Goal: Task Accomplishment & Management: Use online tool/utility

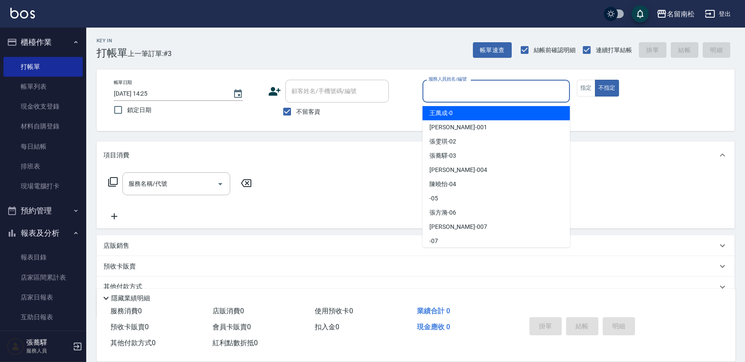
drag, startPoint x: 474, startPoint y: 94, endPoint x: 477, endPoint y: 103, distance: 9.8
click at [474, 94] on input "服務人員姓名/編號" at bounding box center [496, 91] width 140 height 15
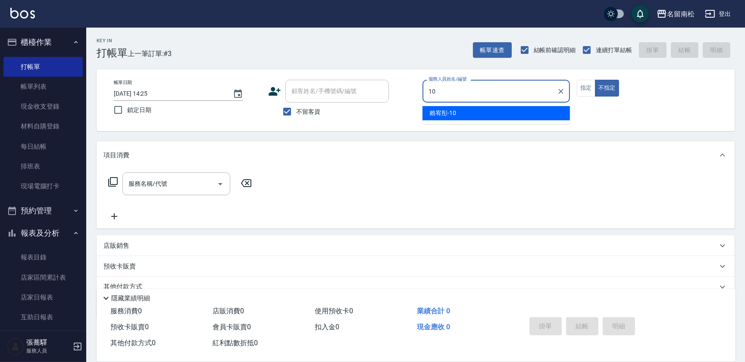
click at [480, 112] on div "[PERSON_NAME]-10" at bounding box center [495, 113] width 147 height 14
type input "賴宥彤-10"
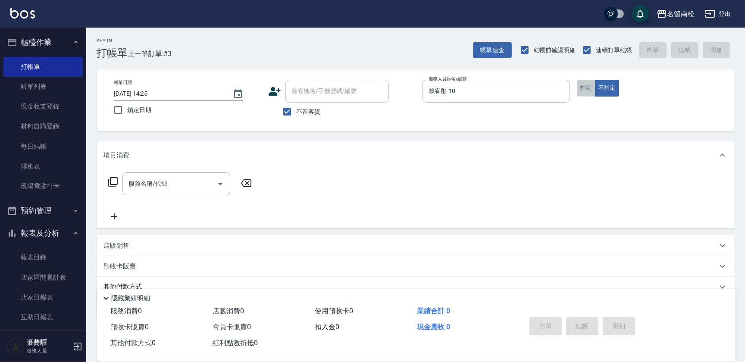
drag, startPoint x: 582, startPoint y: 95, endPoint x: 342, endPoint y: 145, distance: 245.1
click at [581, 95] on button "指定" at bounding box center [585, 88] width 19 height 17
click at [185, 190] on input "服務名稱/代號" at bounding box center [169, 183] width 87 height 15
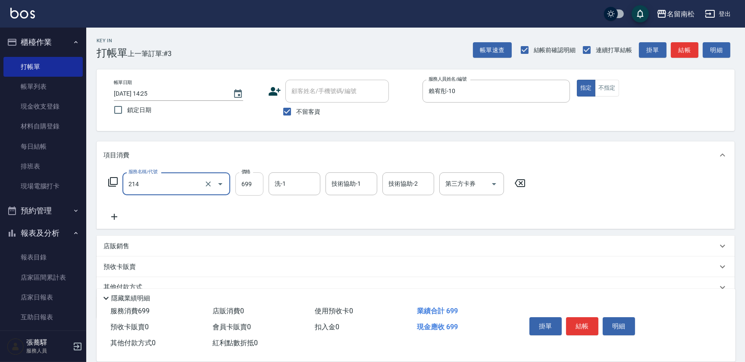
type input "滾珠洗髪699(214)"
click at [260, 182] on input "699" at bounding box center [249, 183] width 28 height 23
click at [246, 180] on input "7700" at bounding box center [249, 183] width 28 height 23
type input "700"
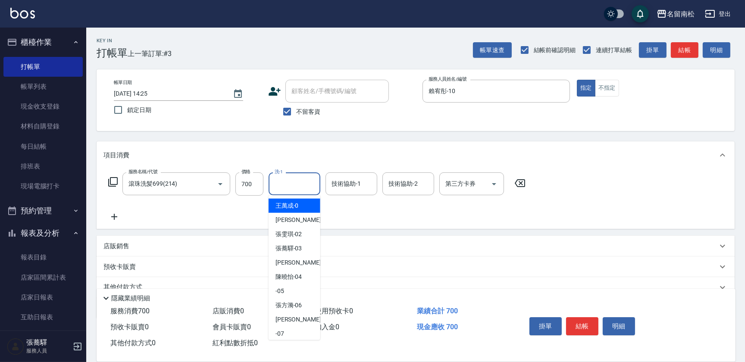
click at [293, 178] on input "洗-1" at bounding box center [294, 183] width 44 height 15
click at [294, 203] on span "[PERSON_NAME]-10" at bounding box center [288, 205] width 27 height 9
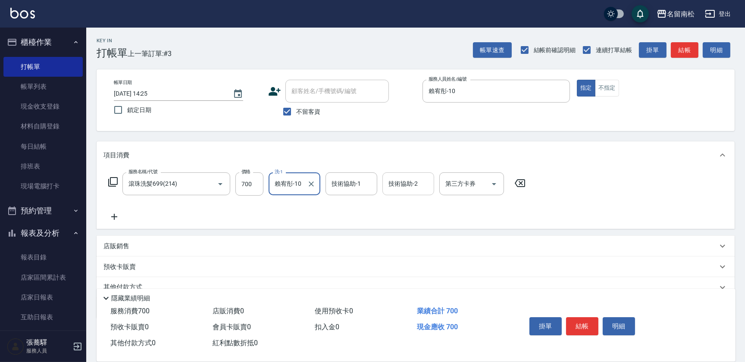
type input "賴宥彤-10"
click at [396, 185] on input "技術協助-2" at bounding box center [408, 183] width 44 height 15
click at [389, 203] on span "[PERSON_NAME]-10" at bounding box center [402, 205] width 27 height 9
type input "賴宥彤-10"
click at [117, 215] on icon at bounding box center [114, 217] width 22 height 10
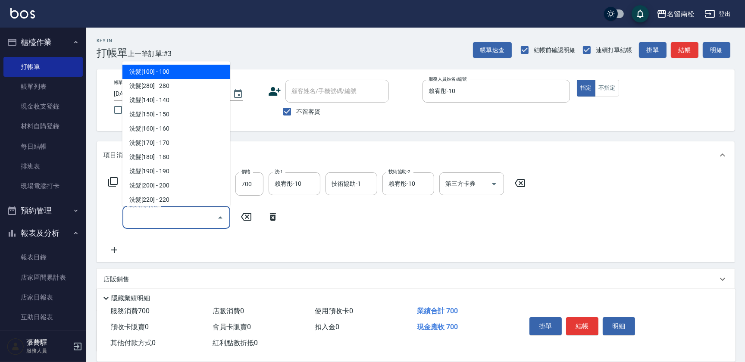
click at [130, 214] on input "服務名稱/代號" at bounding box center [169, 217] width 87 height 15
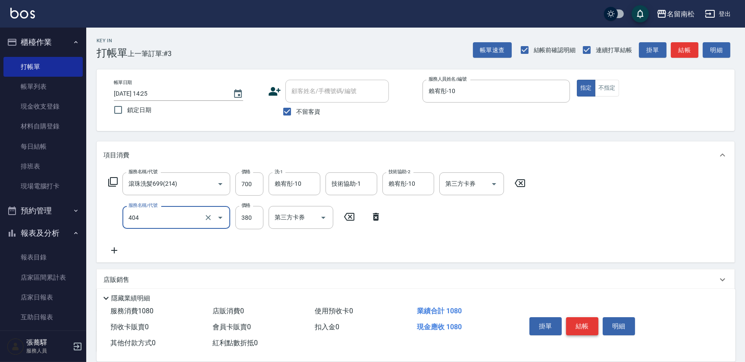
type input "剪髮(380)(404)"
click at [576, 322] on button "結帳" at bounding box center [582, 326] width 32 height 18
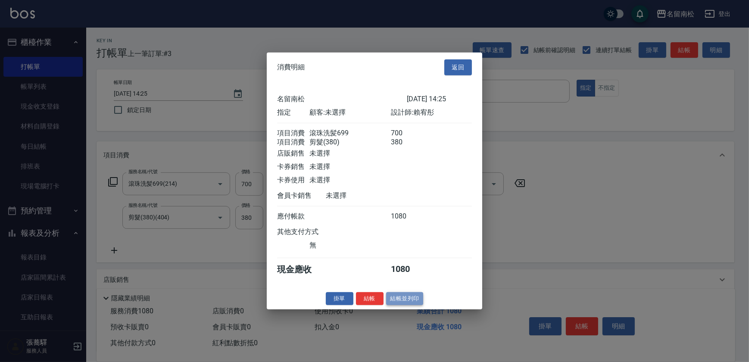
click at [407, 303] on button "結帳並列印" at bounding box center [404, 298] width 37 height 13
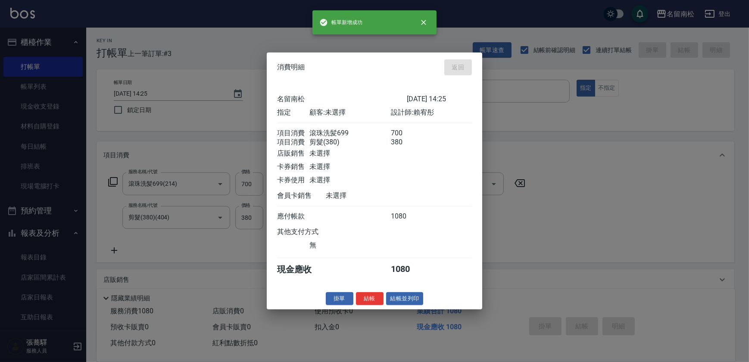
type input "[DATE] 19:15"
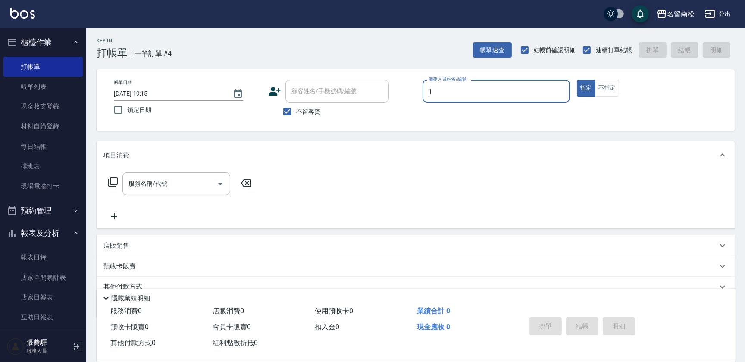
drag, startPoint x: 465, startPoint y: 86, endPoint x: 452, endPoint y: 113, distance: 29.9
click at [457, 97] on div "服務人員姓名/編號 1 服務人員姓名/編號" at bounding box center [495, 91] width 147 height 23
click at [454, 117] on span "[PERSON_NAME]-10" at bounding box center [442, 113] width 27 height 9
type input "賴宥彤-10"
click at [200, 181] on input "服務名稱/代號" at bounding box center [169, 183] width 87 height 15
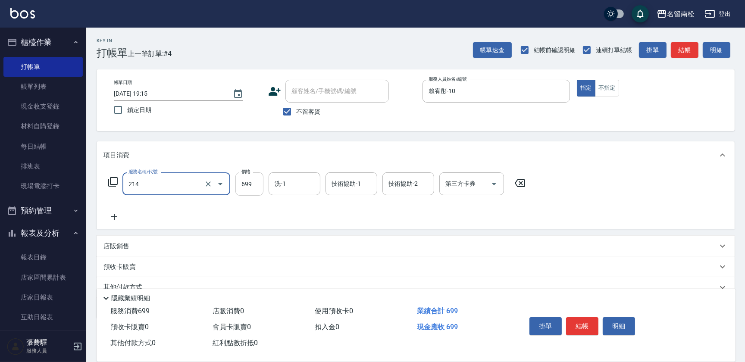
type input "滾珠洗髪699(214)"
click at [258, 184] on input "699" at bounding box center [249, 183] width 28 height 23
click at [244, 184] on input "7700" at bounding box center [249, 183] width 28 height 23
type input "700"
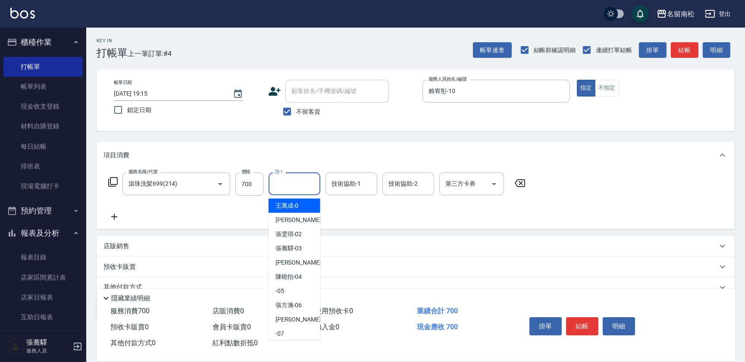
click at [300, 187] on input "洗-1" at bounding box center [294, 183] width 44 height 15
click at [302, 202] on div "[PERSON_NAME]-10" at bounding box center [294, 206] width 52 height 14
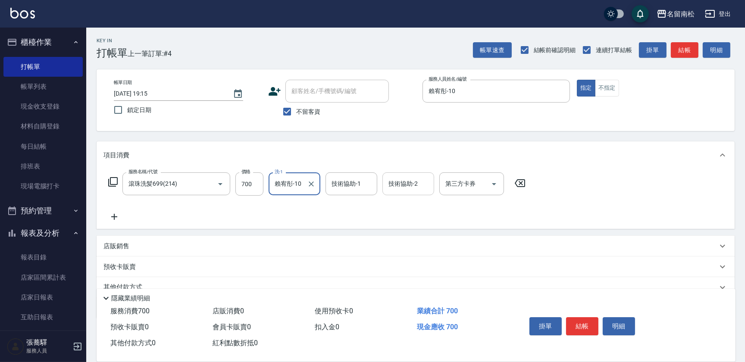
type input "賴宥彤-10"
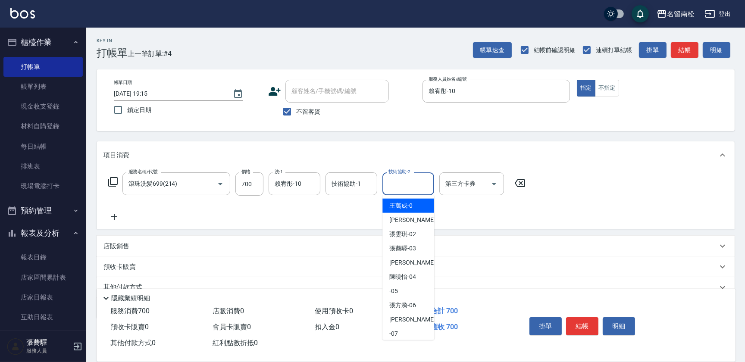
click at [395, 184] on input "技術協助-2" at bounding box center [408, 183] width 44 height 15
click at [405, 204] on span "[PERSON_NAME]-10" at bounding box center [402, 205] width 27 height 9
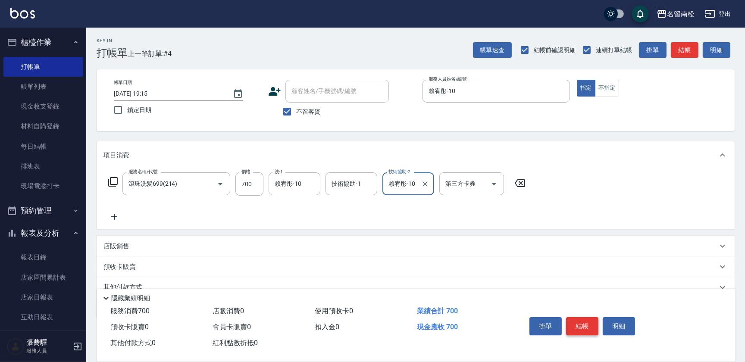
type input "賴宥彤-10"
click at [576, 324] on button "結帳" at bounding box center [582, 326] width 32 height 18
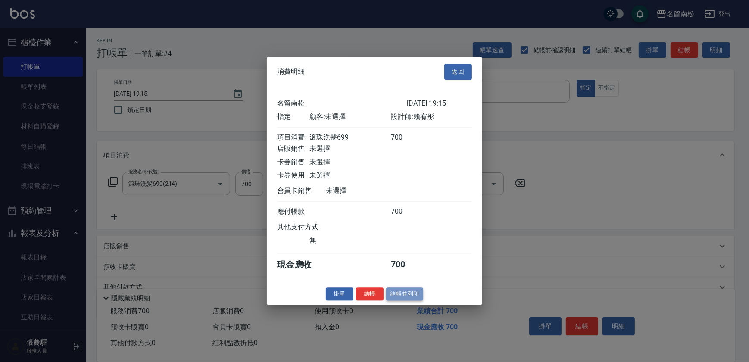
click at [399, 298] on button "結帳並列印" at bounding box center [404, 293] width 37 height 13
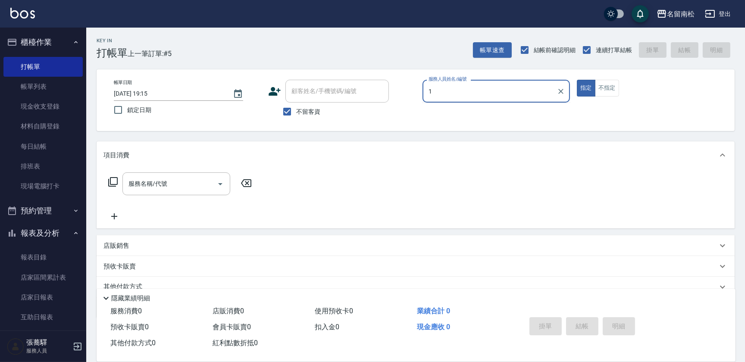
click at [448, 89] on div "服務人員姓名/編號 1 服務人員姓名/編號" at bounding box center [495, 91] width 147 height 23
click at [438, 107] on div "[PERSON_NAME]-10" at bounding box center [495, 113] width 147 height 14
type input "賴宥彤-10"
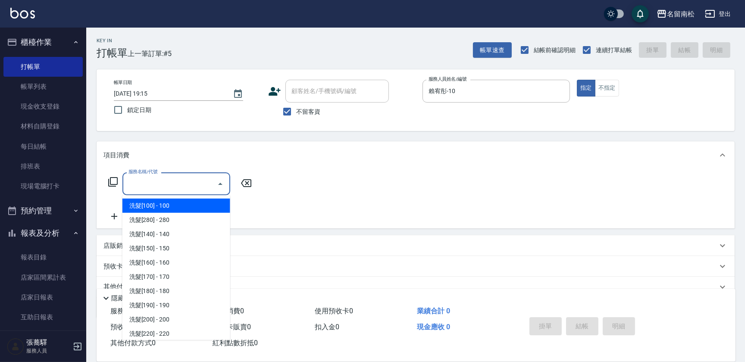
click at [203, 183] on input "服務名稱/代號" at bounding box center [169, 183] width 87 height 15
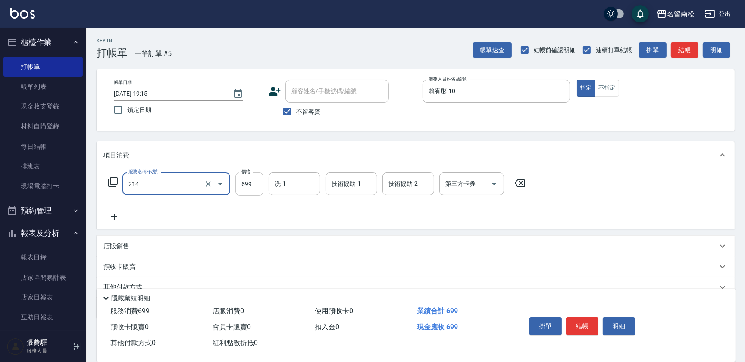
type input "滾珠洗髪699(214)"
click at [257, 184] on input "699" at bounding box center [249, 183] width 28 height 23
click at [249, 181] on input "77100" at bounding box center [249, 183] width 28 height 23
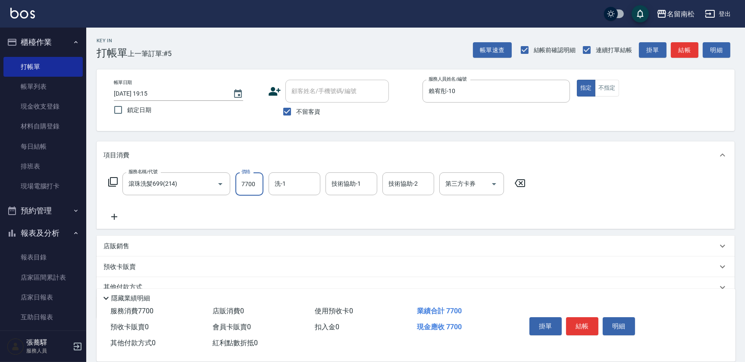
click at [242, 183] on input "7700" at bounding box center [249, 183] width 28 height 23
click at [246, 182] on input "7700" at bounding box center [249, 183] width 28 height 23
type input "700"
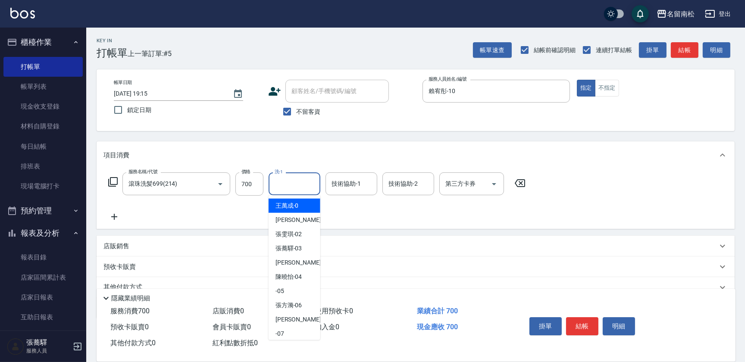
click at [279, 181] on input "洗-1" at bounding box center [294, 183] width 44 height 15
click at [282, 202] on span "[PERSON_NAME]-10" at bounding box center [288, 205] width 27 height 9
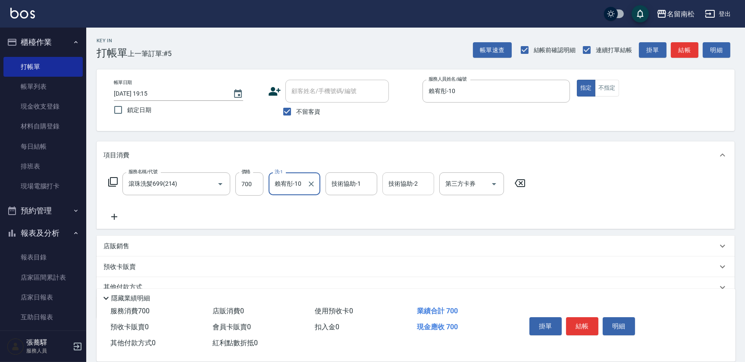
type input "賴宥彤-10"
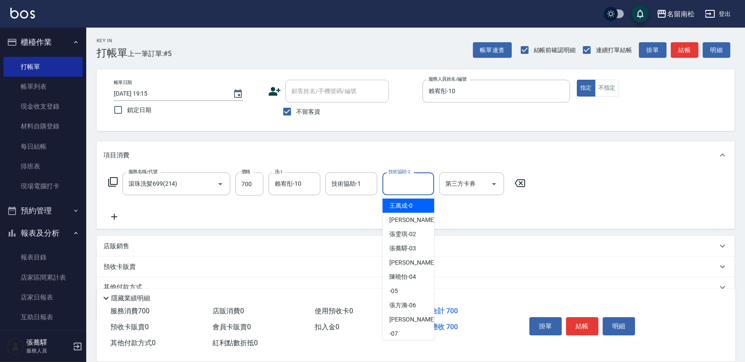
click at [392, 182] on input "技術協助-2" at bounding box center [408, 183] width 44 height 15
drag, startPoint x: 400, startPoint y: 197, endPoint x: 342, endPoint y: 182, distance: 60.5
click at [405, 203] on span "[PERSON_NAME]-10" at bounding box center [402, 205] width 27 height 9
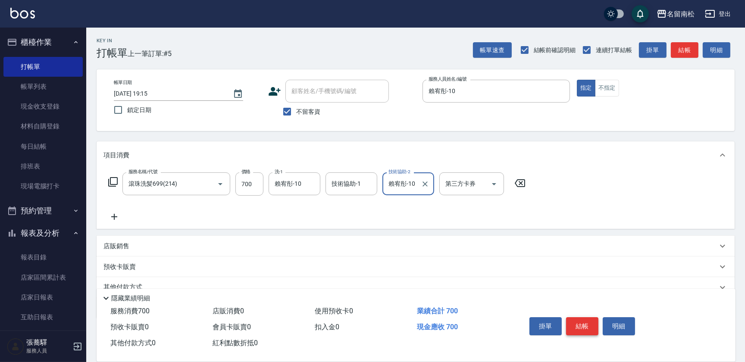
type input "賴宥彤-10"
click at [581, 322] on button "結帳" at bounding box center [582, 326] width 32 height 18
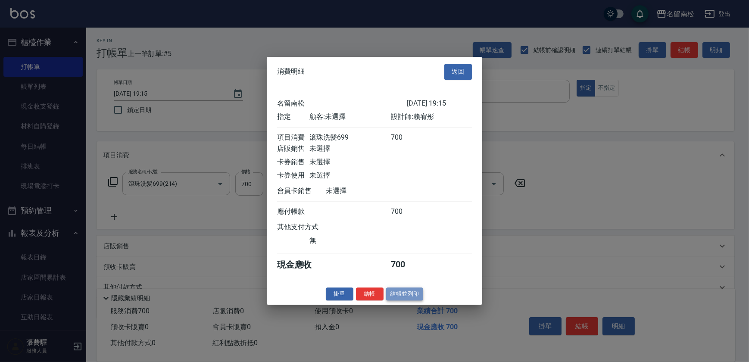
click at [410, 300] on button "結帳並列印" at bounding box center [404, 293] width 37 height 13
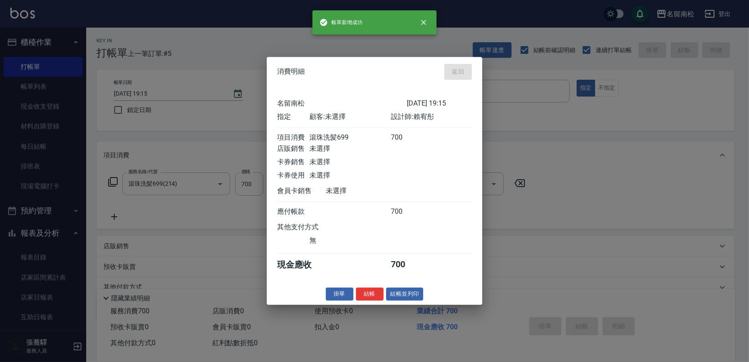
type input "[DATE] 19:16"
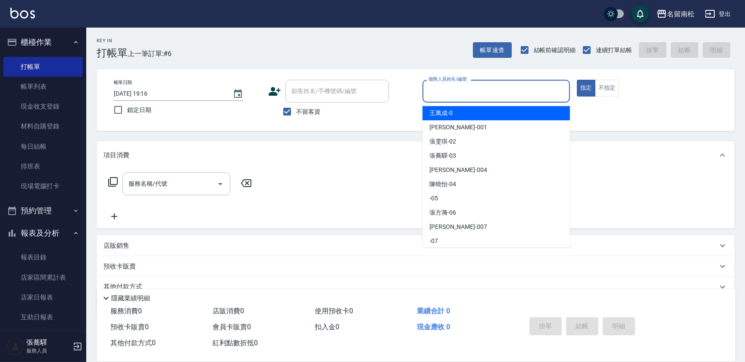
click at [487, 93] on input "服務人員姓名/編號" at bounding box center [496, 91] width 140 height 15
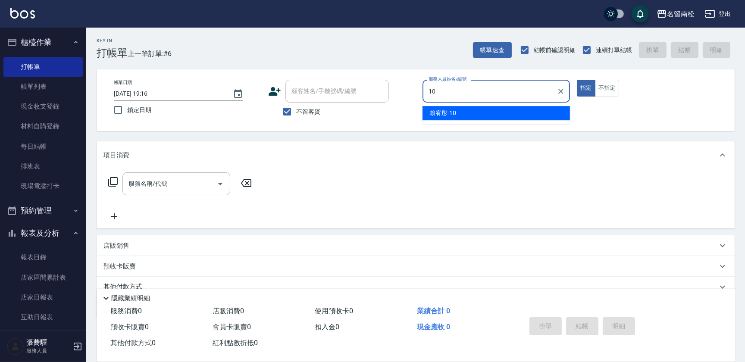
click at [483, 111] on div "[PERSON_NAME]-10" at bounding box center [495, 113] width 147 height 14
type input "賴宥彤-10"
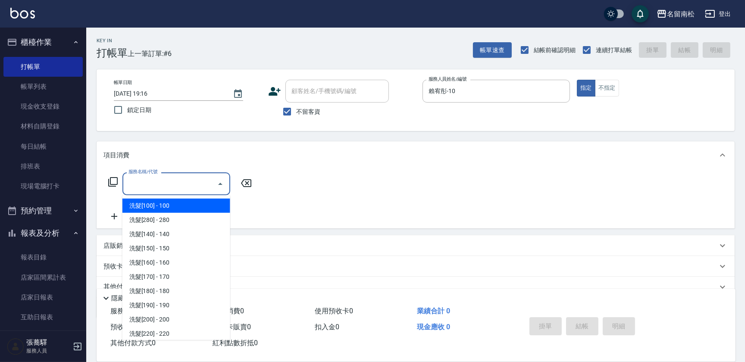
click at [186, 185] on input "服務名稱/代號" at bounding box center [169, 183] width 87 height 15
click at [182, 185] on input "服務名稱/代號" at bounding box center [169, 183] width 87 height 15
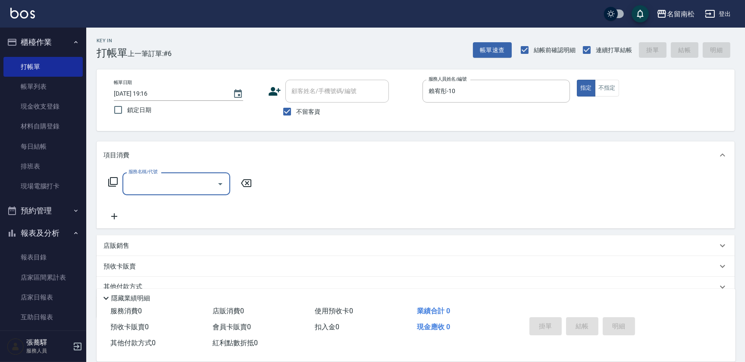
click at [206, 181] on input "服務名稱/代號" at bounding box center [169, 183] width 87 height 15
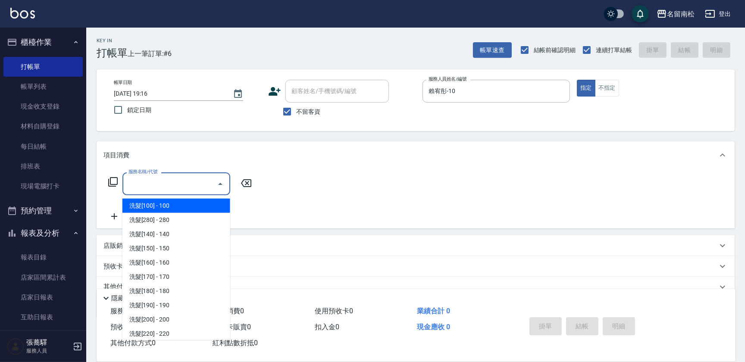
click at [218, 180] on icon "Close" at bounding box center [220, 184] width 10 height 10
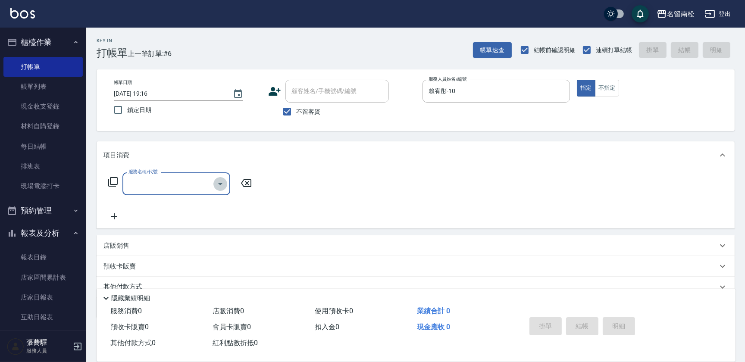
click at [214, 182] on button "Open" at bounding box center [220, 184] width 14 height 14
click at [199, 184] on input "服務名稱/代號" at bounding box center [169, 183] width 87 height 15
click at [220, 182] on icon "Open" at bounding box center [220, 184] width 10 height 10
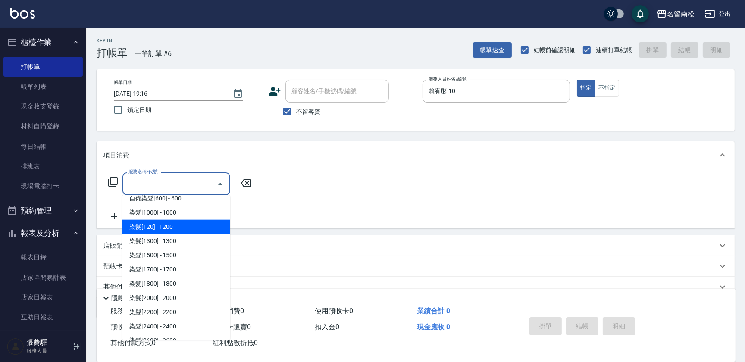
scroll to position [783, 0]
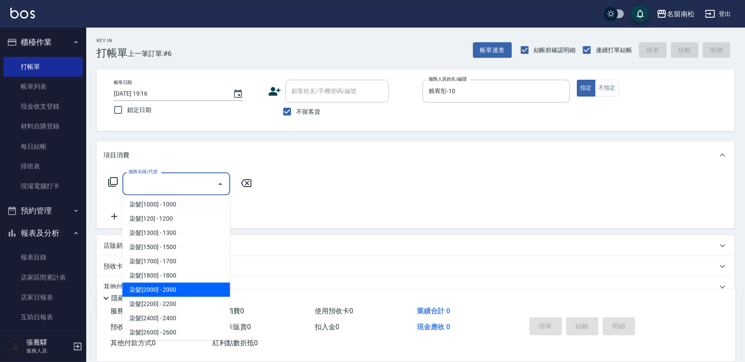
click at [186, 283] on span "染髮[2000] - 2000" at bounding box center [176, 290] width 108 height 14
type input "染髮[2000](508)"
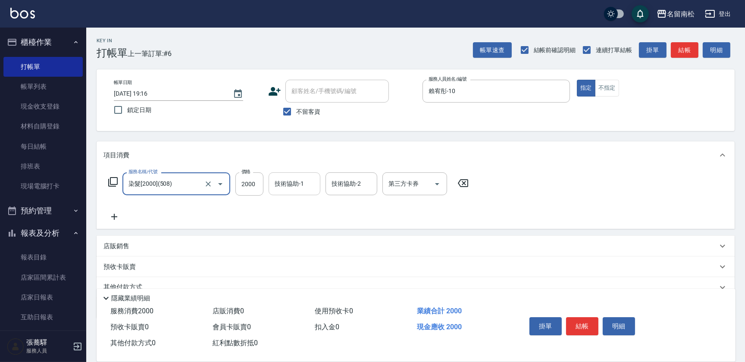
click at [294, 184] on input "技術協助-1" at bounding box center [294, 183] width 44 height 15
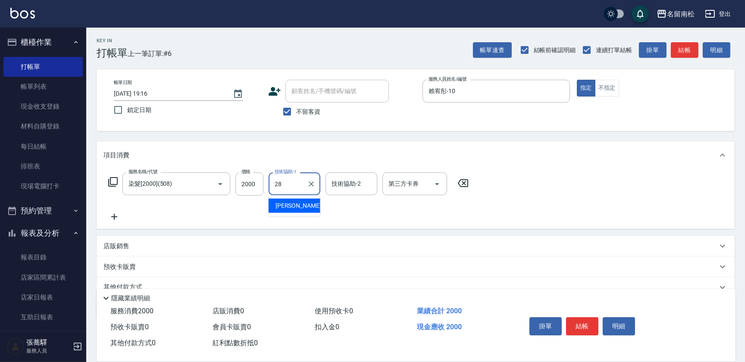
type input "[PERSON_NAME]-28"
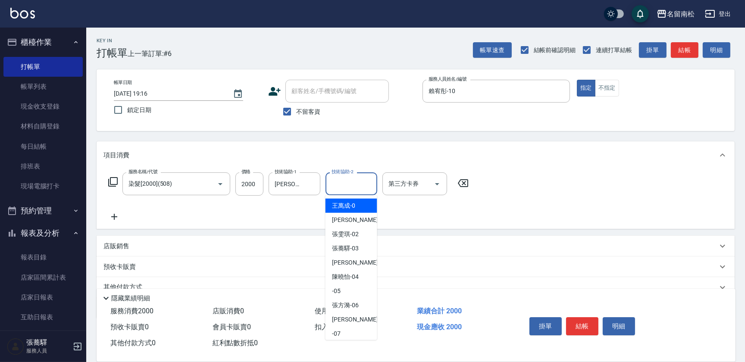
click at [345, 182] on input "技術協助-2" at bounding box center [351, 183] width 44 height 15
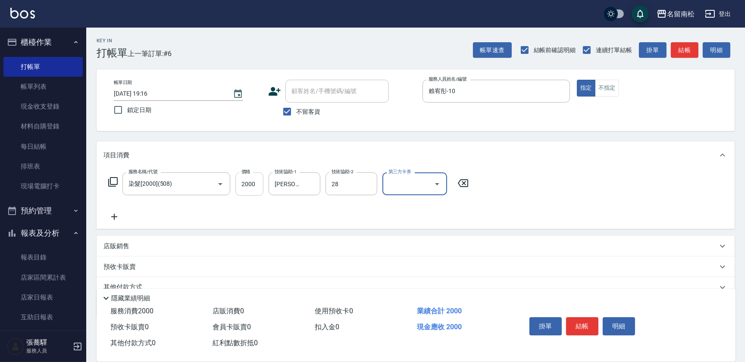
type input "[PERSON_NAME]-28"
click at [115, 218] on icon at bounding box center [114, 217] width 22 height 10
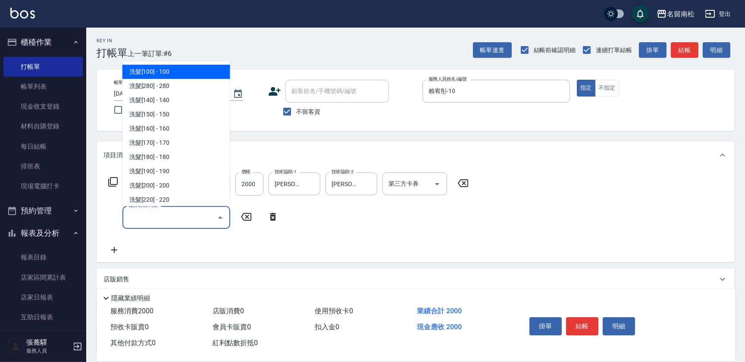
click at [148, 218] on input "服務名稱/代號" at bounding box center [169, 217] width 87 height 15
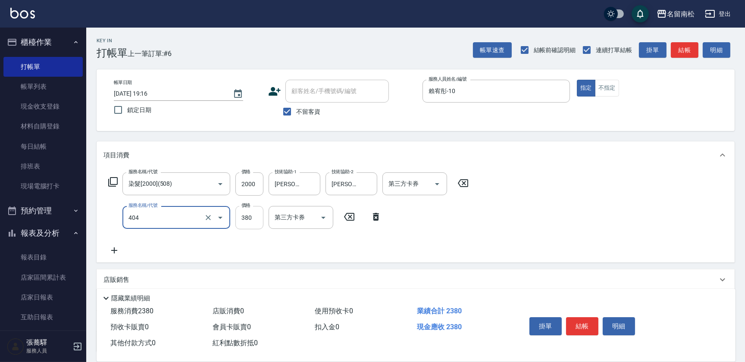
type input "剪髮(380)(404)"
click at [256, 215] on input "380" at bounding box center [249, 217] width 28 height 23
click at [245, 214] on input "4450" at bounding box center [249, 217] width 28 height 23
type input "450"
click at [580, 320] on button "結帳" at bounding box center [582, 326] width 32 height 18
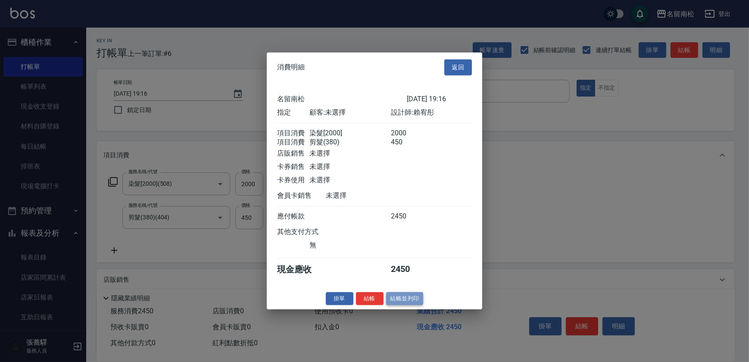
click at [404, 302] on button "結帳並列印" at bounding box center [404, 298] width 37 height 13
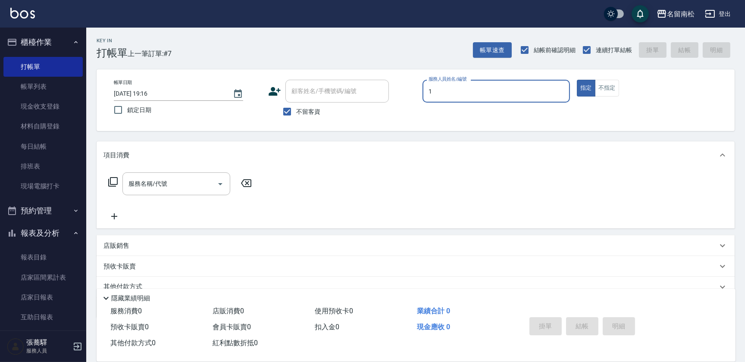
click at [453, 85] on input "1" at bounding box center [496, 91] width 140 height 15
click at [464, 112] on div "[PERSON_NAME]-10" at bounding box center [495, 113] width 147 height 14
type input "賴宥彤-10"
click at [196, 181] on input "服務名稱/代號" at bounding box center [169, 183] width 87 height 15
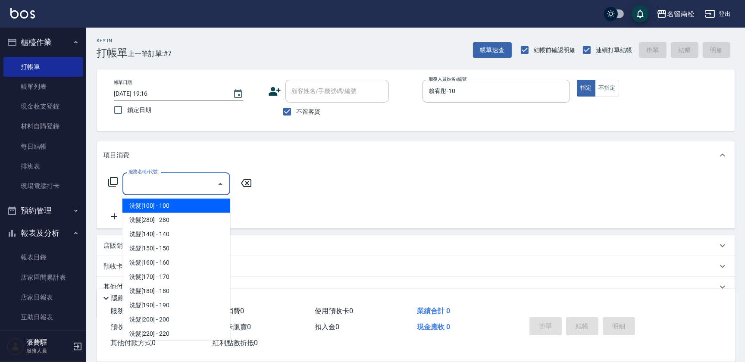
click at [196, 181] on input "服務名稱/代號" at bounding box center [169, 183] width 87 height 15
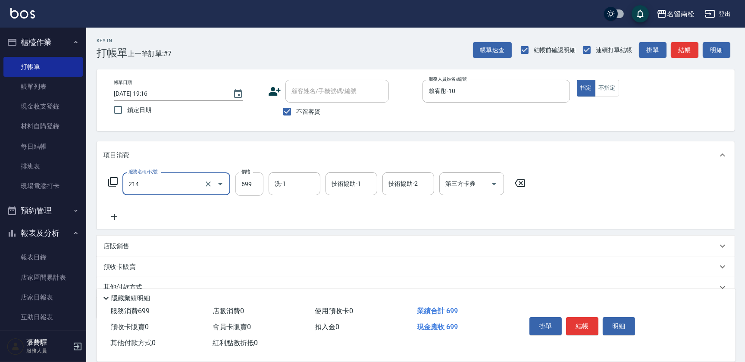
type input "滾珠洗髪699(214)"
click at [254, 181] on input "699" at bounding box center [249, 183] width 28 height 23
click at [243, 181] on input "7700" at bounding box center [249, 183] width 28 height 23
type input "700"
click at [297, 183] on input "洗-1" at bounding box center [294, 183] width 44 height 15
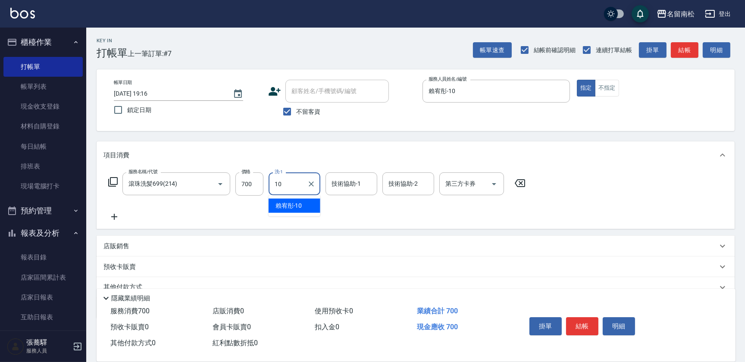
click at [301, 204] on span "[PERSON_NAME]-10" at bounding box center [288, 205] width 27 height 9
type input "賴宥彤-10"
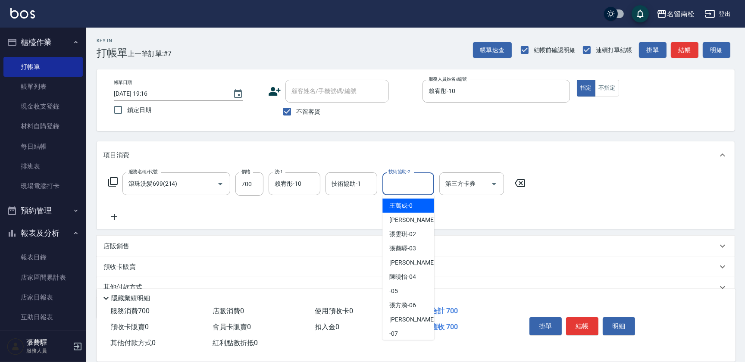
click at [389, 183] on input "技術協助-2" at bounding box center [408, 183] width 44 height 15
click at [396, 204] on span "[PERSON_NAME]-10" at bounding box center [402, 205] width 27 height 9
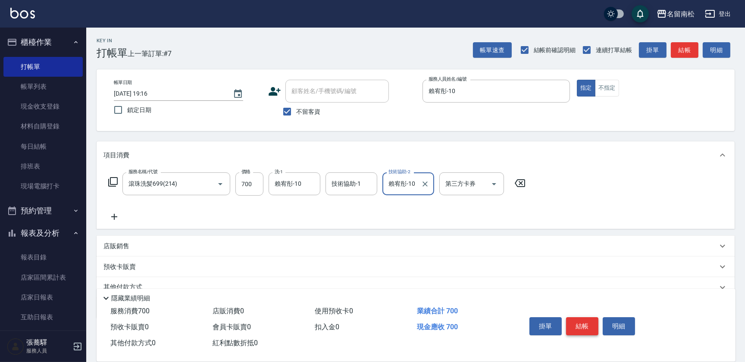
type input "賴宥彤-10"
click at [582, 330] on button "結帳" at bounding box center [582, 326] width 32 height 18
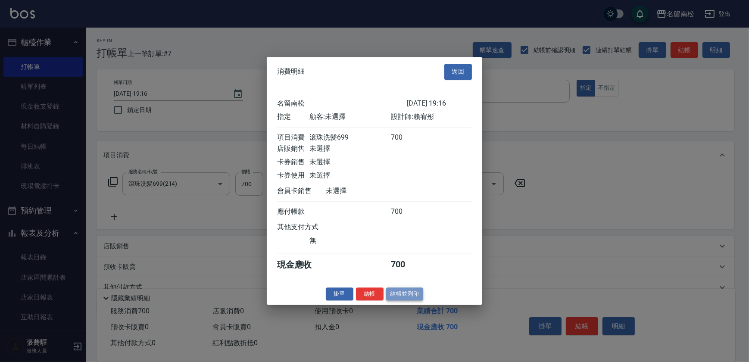
click at [393, 295] on button "結帳並列印" at bounding box center [404, 293] width 37 height 13
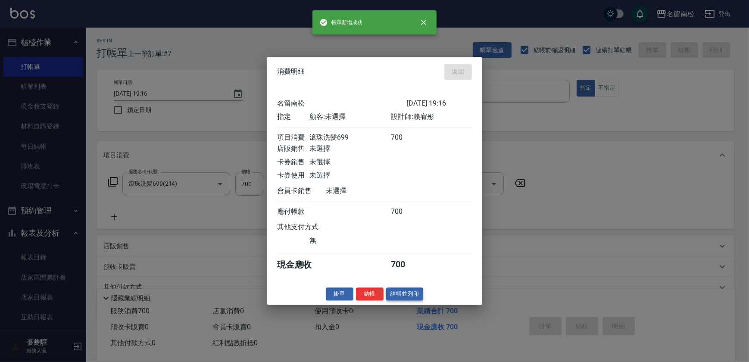
type input "[DATE] 19:17"
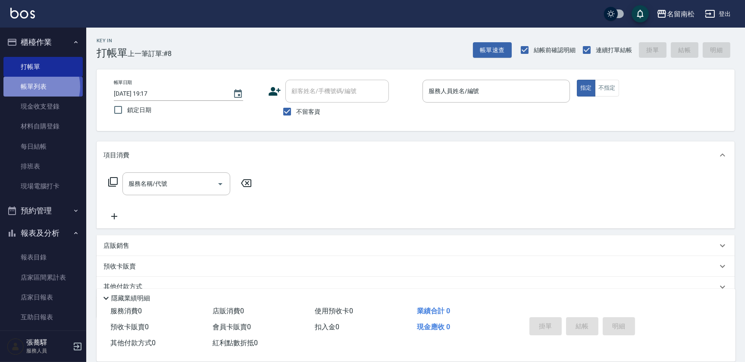
click at [37, 87] on link "帳單列表" at bounding box center [42, 87] width 79 height 20
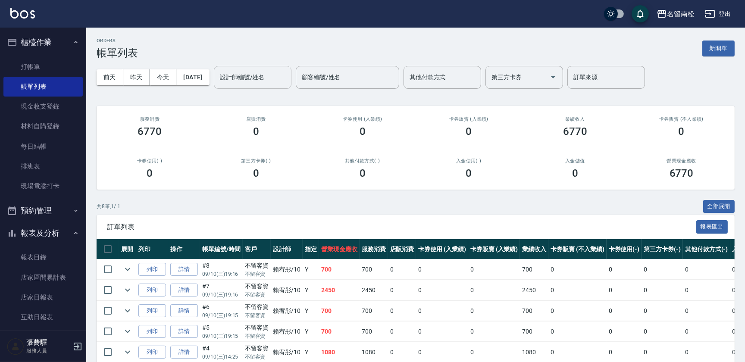
click at [260, 69] on div "設計師編號/姓名" at bounding box center [253, 77] width 78 height 23
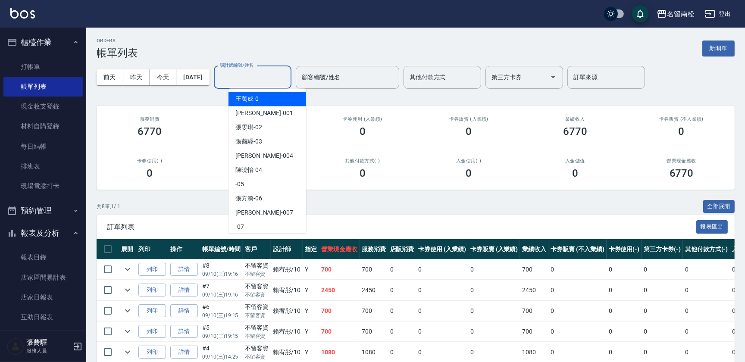
type input "0"
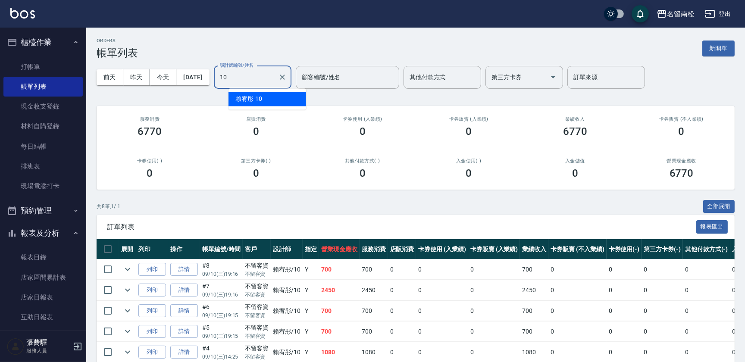
click at [262, 99] on span "[PERSON_NAME]-10" at bounding box center [248, 98] width 27 height 9
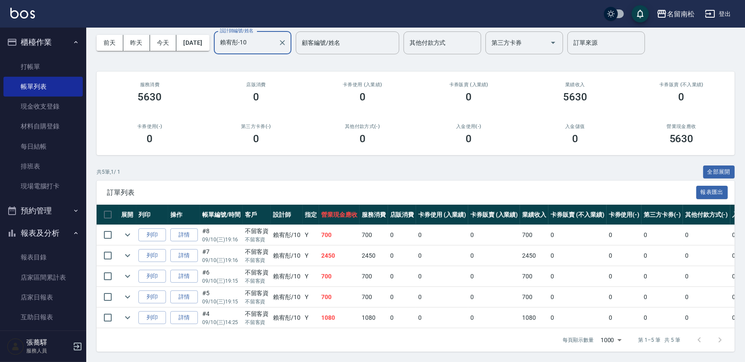
scroll to position [39, 0]
type input "賴宥彤-10"
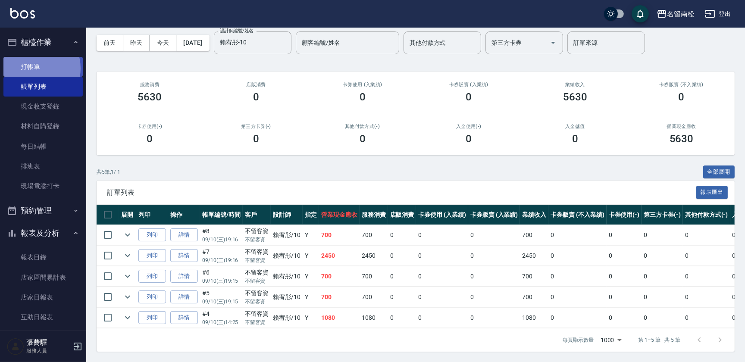
click at [31, 68] on link "打帳單" at bounding box center [42, 67] width 79 height 20
